Goal: Task Accomplishment & Management: Manage account settings

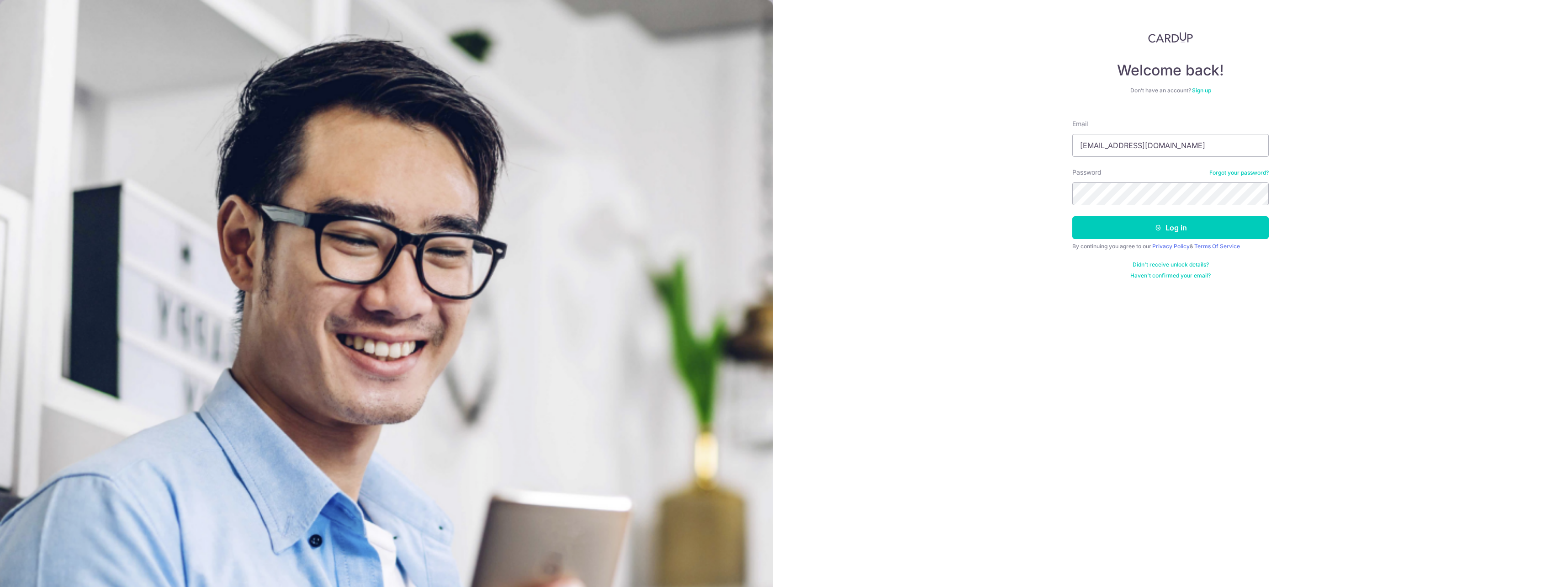
type input "[EMAIL_ADDRESS][DOMAIN_NAME]"
click at [1073, 216] on button "Log in" at bounding box center [1171, 228] width 197 height 23
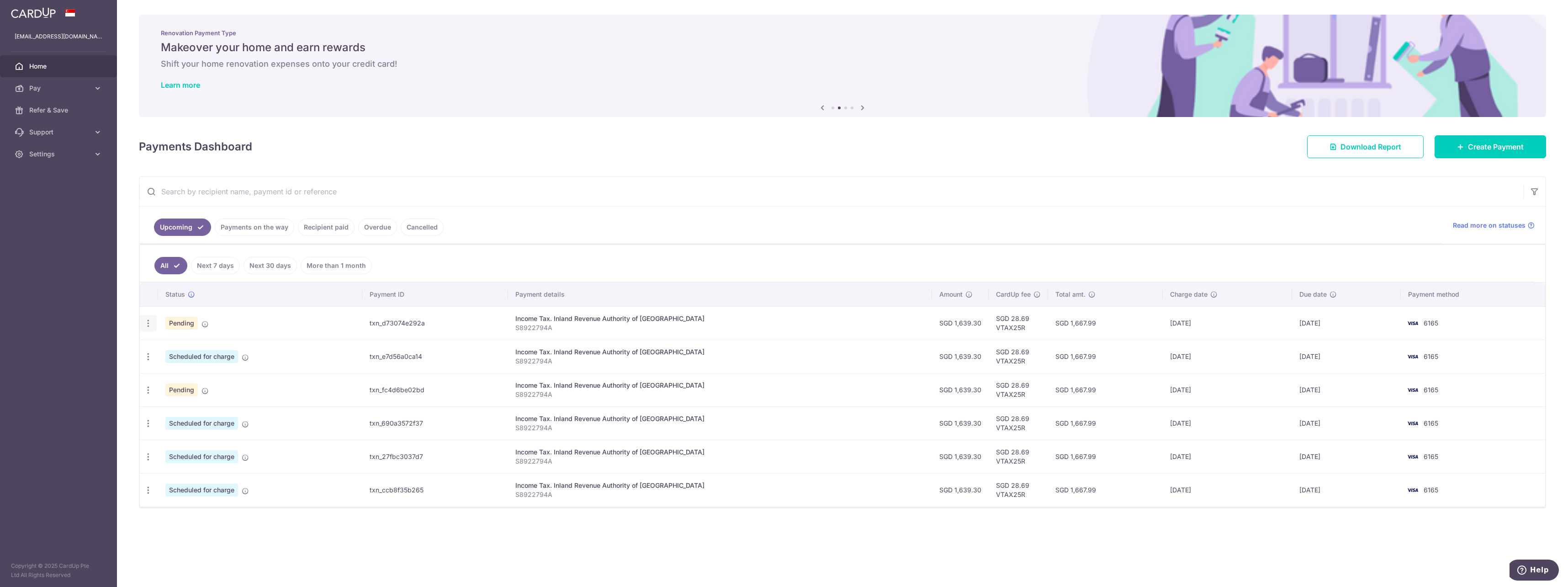
click at [147, 322] on icon "button" at bounding box center [149, 323] width 10 height 10
click at [183, 368] on span "Cancel payment" at bounding box center [197, 371] width 61 height 11
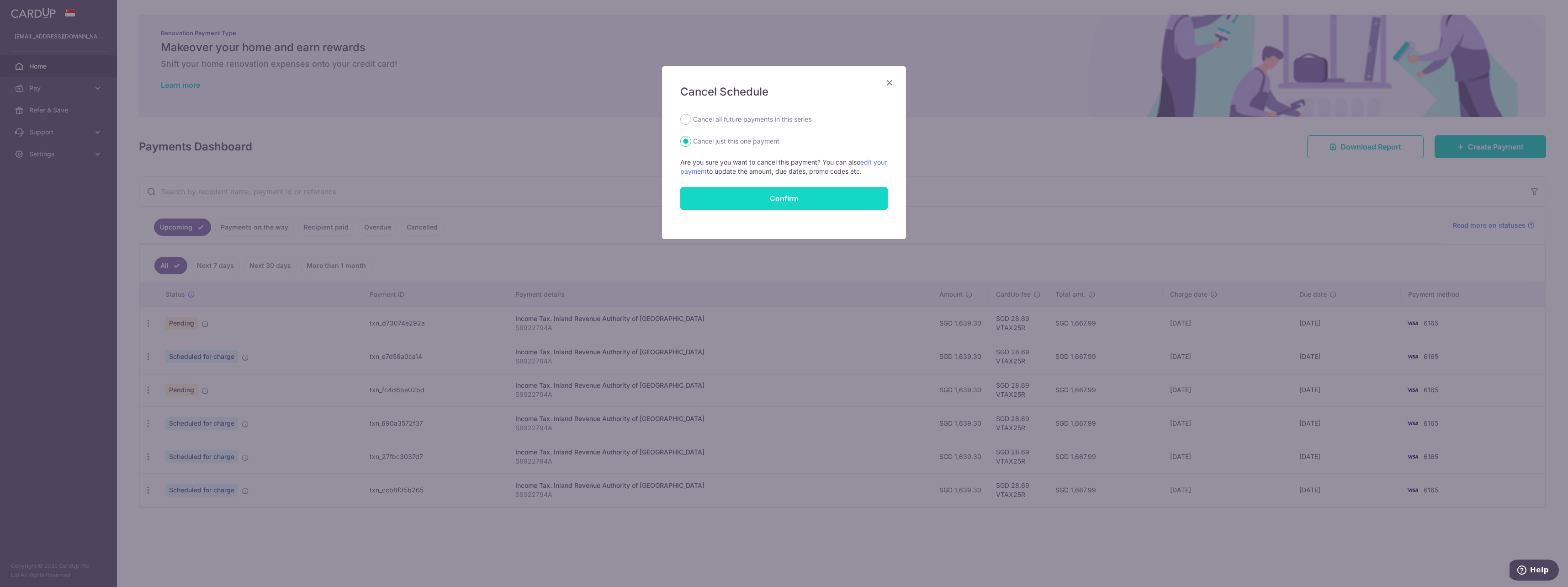
click at [824, 201] on button "Confirm" at bounding box center [784, 199] width 208 height 23
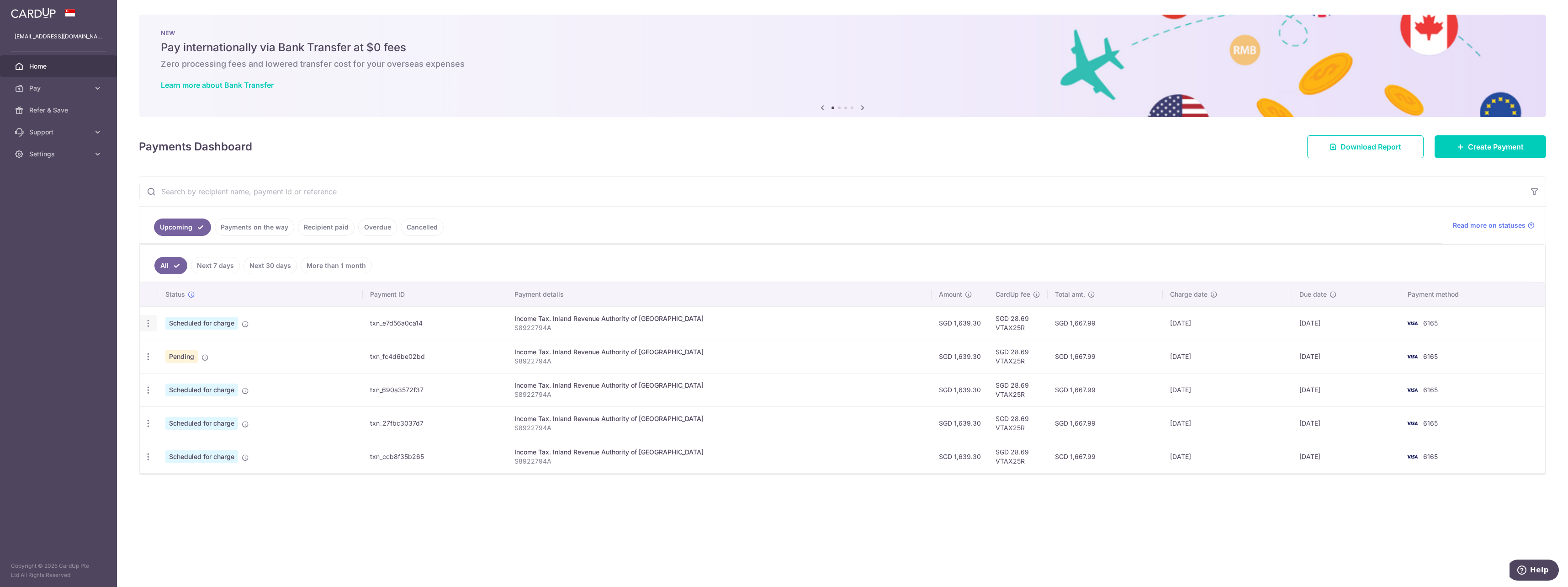
click at [146, 319] on icon "button" at bounding box center [149, 323] width 10 height 10
click at [188, 349] on span "Update payment" at bounding box center [197, 348] width 62 height 11
radio input "true"
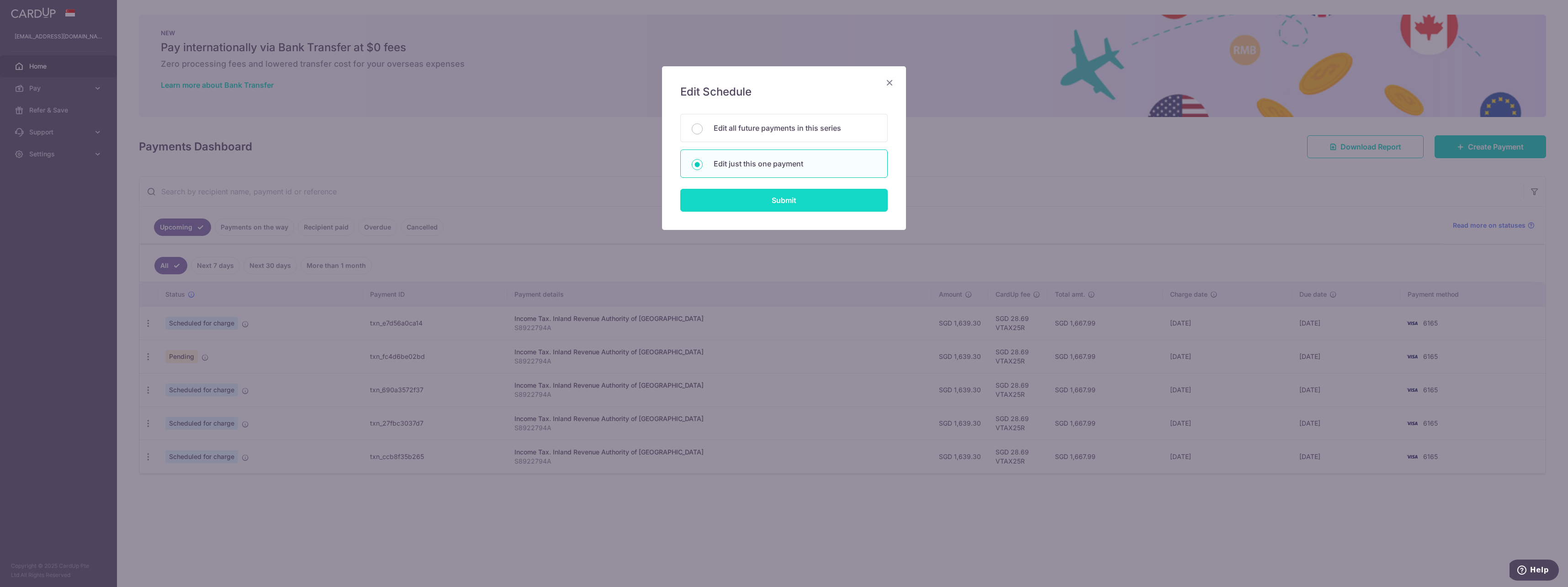
click at [805, 206] on input "Submit" at bounding box center [784, 200] width 208 height 23
radio input "true"
type input "1,639.30"
type input "[DATE]"
type input "S8922794A"
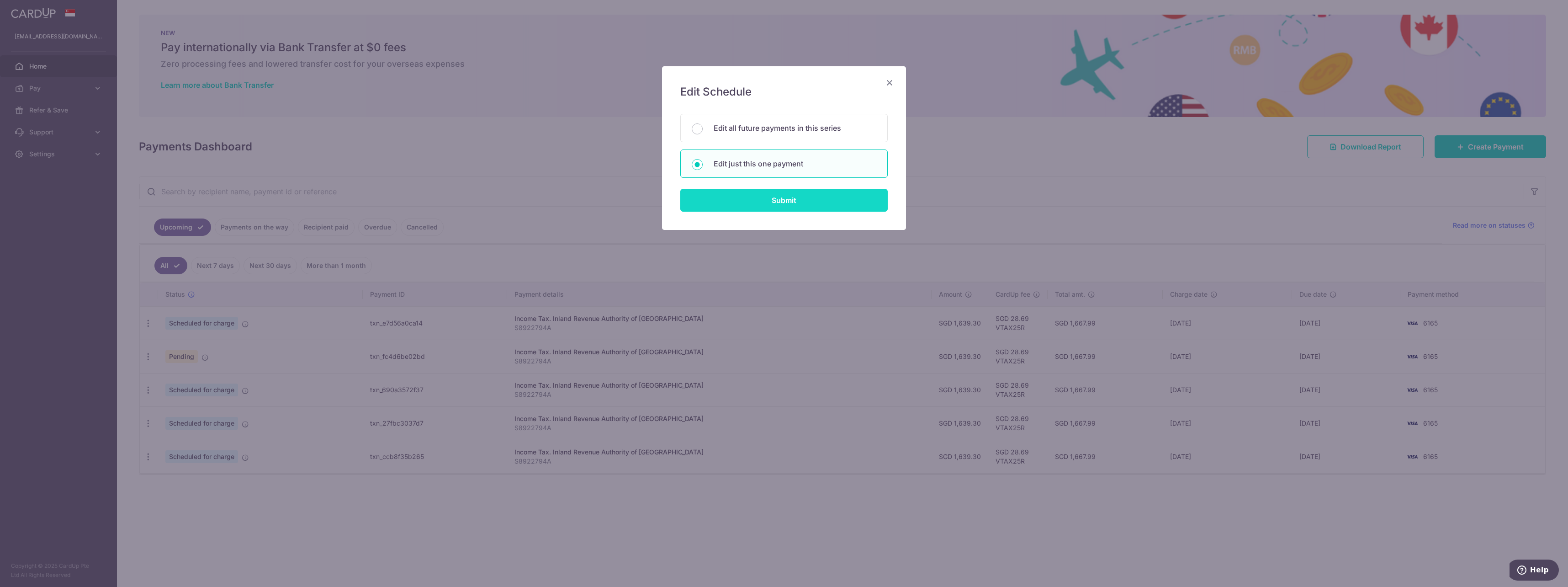
type input "VTAX25R"
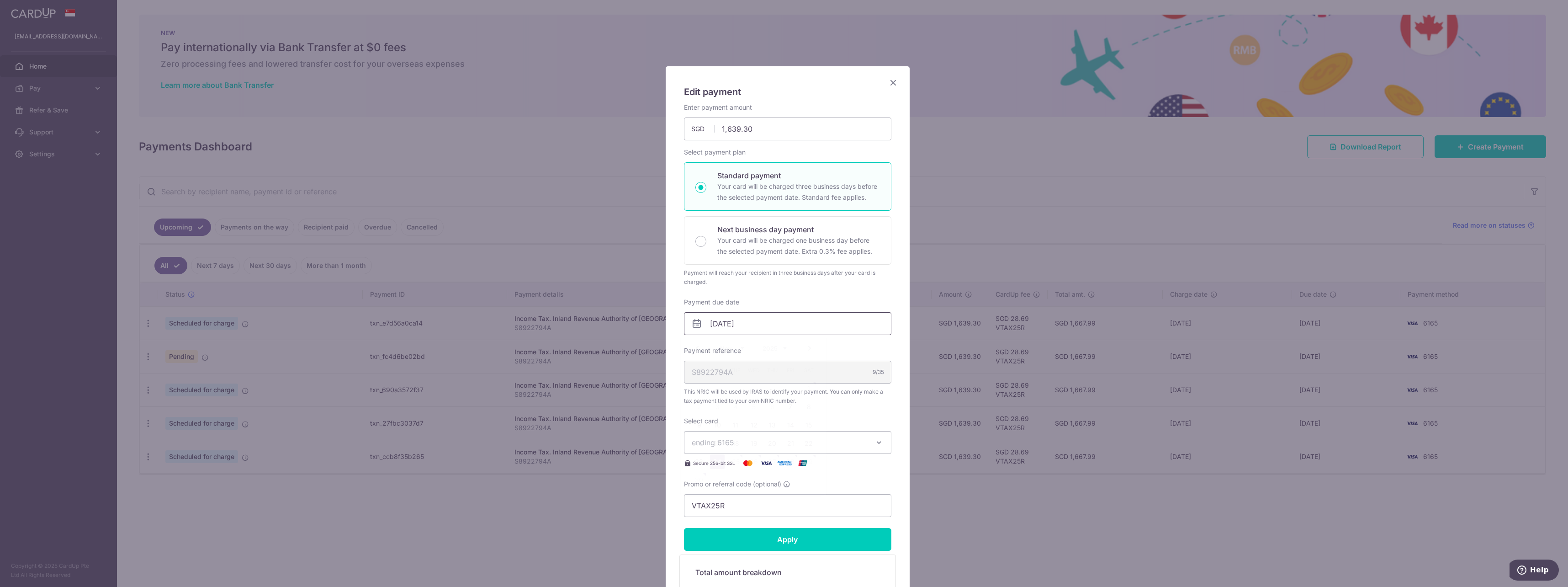
click at [819, 327] on input "[DATE]" at bounding box center [788, 324] width 208 height 23
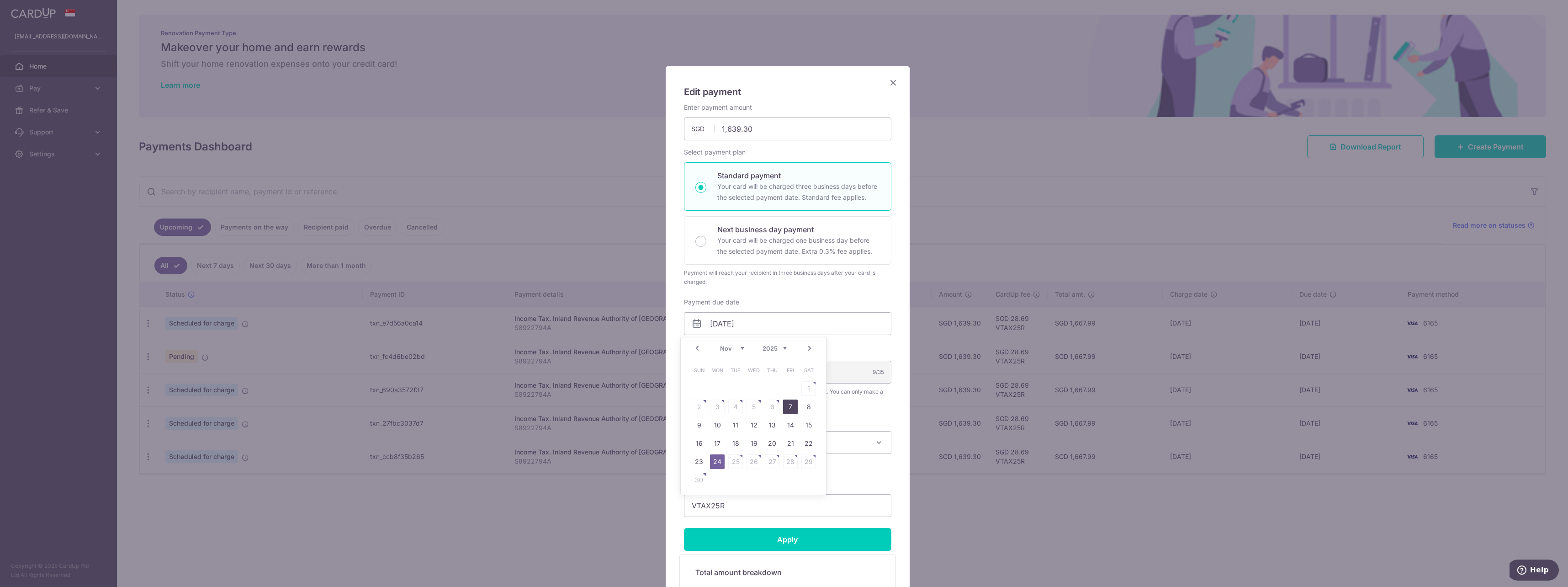
click at [787, 402] on link "7" at bounding box center [790, 407] width 15 height 15
type input "07/11/2025"
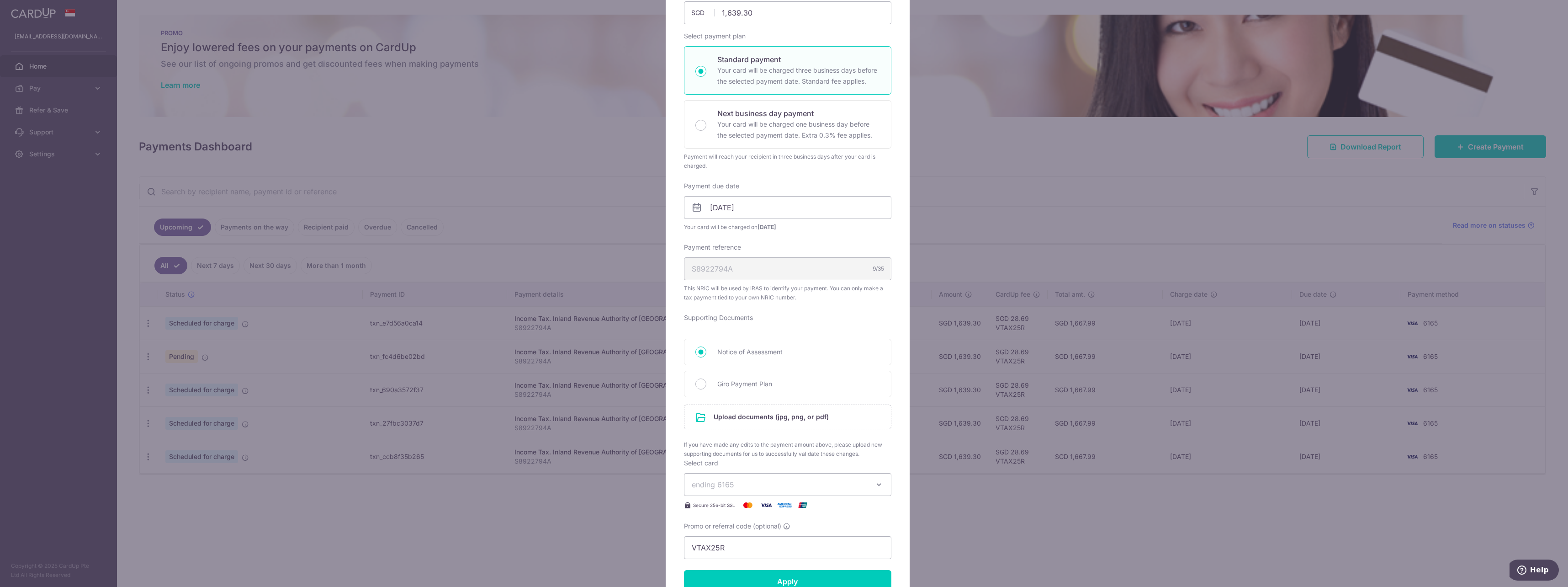
scroll to position [46, 0]
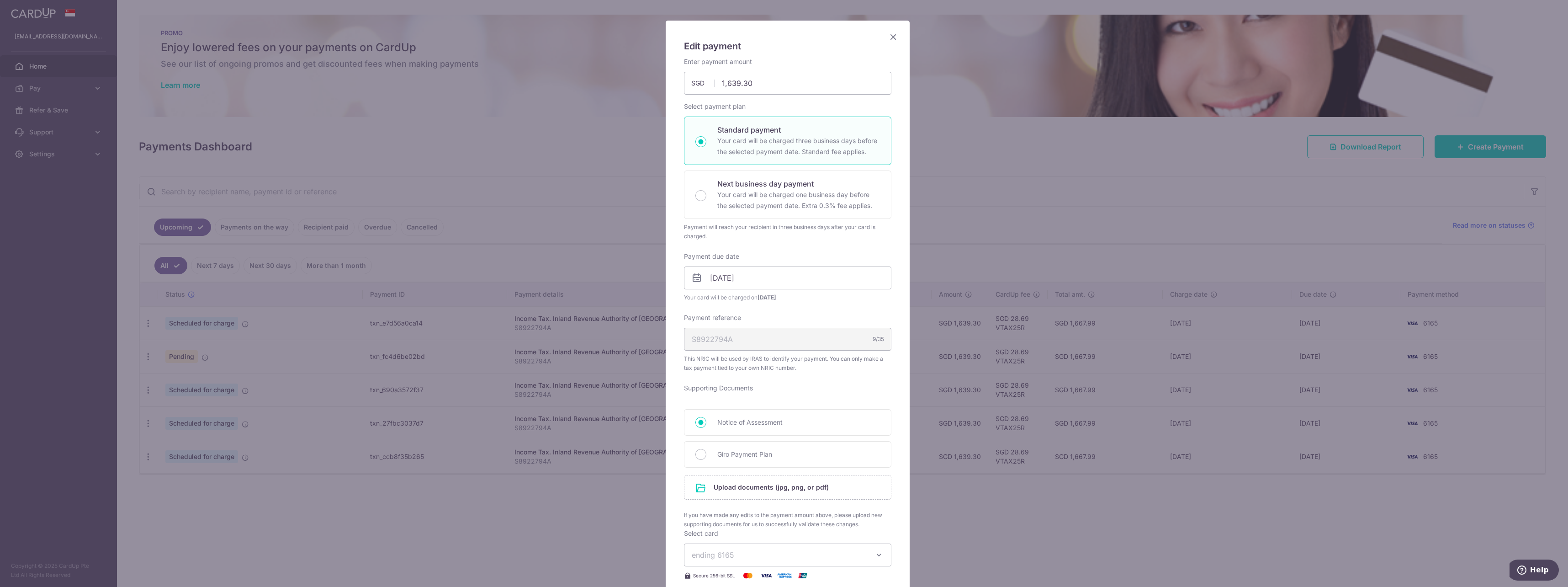
click at [889, 40] on icon "Close" at bounding box center [893, 37] width 11 height 12
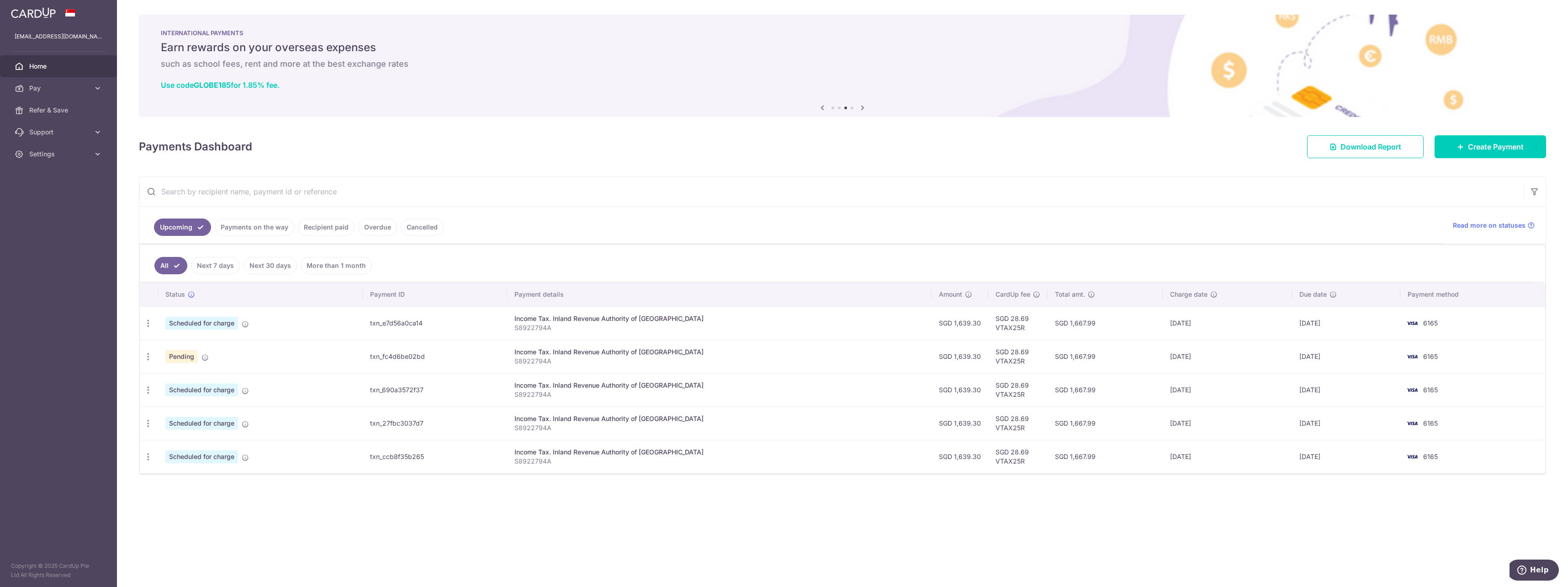
click at [441, 555] on div "× Pause Schedule Pause all future payments in this series Pause just this one p…" at bounding box center [842, 294] width 1451 height 587
